Goal: Navigation & Orientation: Find specific page/section

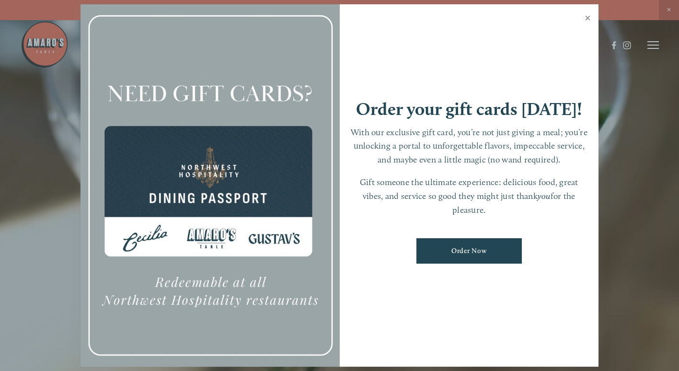
click at [586, 18] on link "Close" at bounding box center [587, 19] width 19 height 27
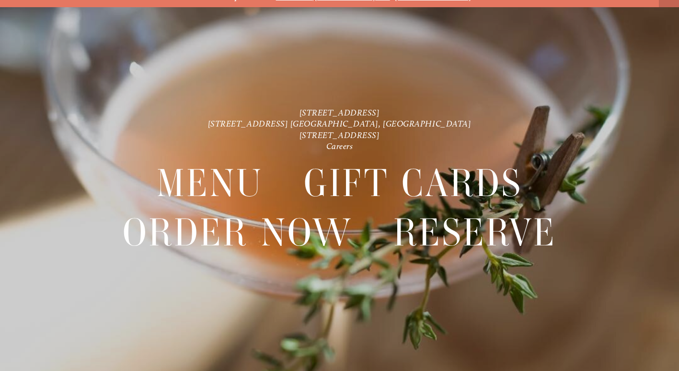
scroll to position [20, 0]
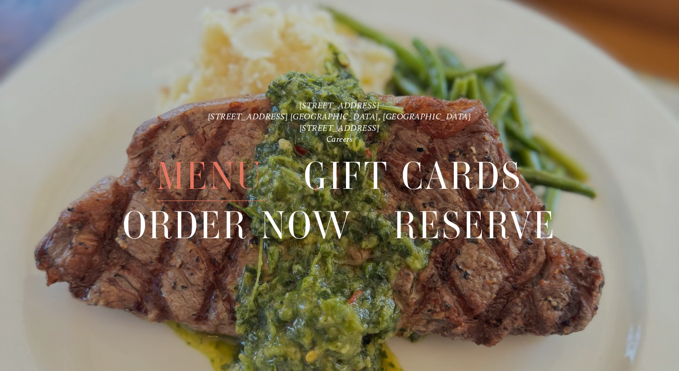
click at [230, 173] on span "Menu" at bounding box center [210, 175] width 106 height 49
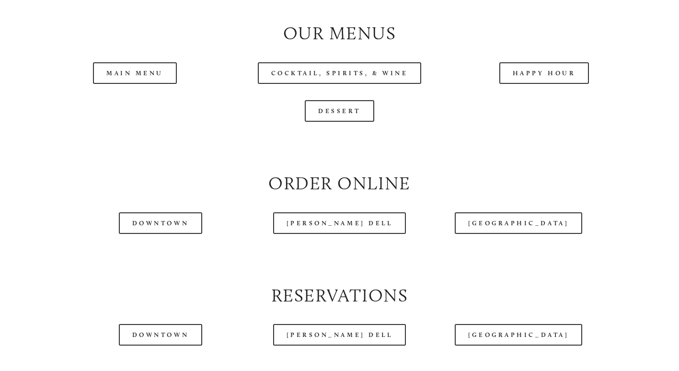
scroll to position [959, 0]
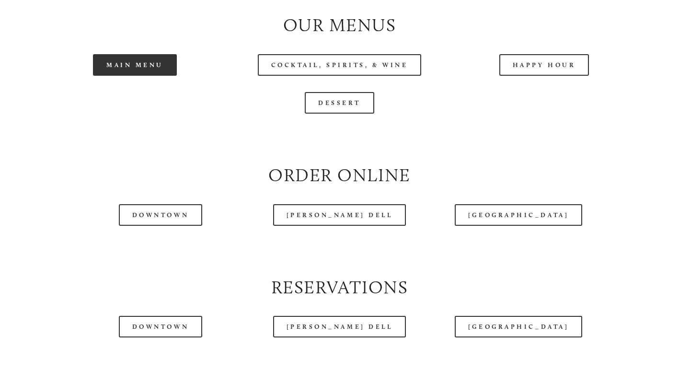
click at [140, 76] on link "Main Menu" at bounding box center [135, 65] width 84 height 22
